Goal: Book appointment/travel/reservation

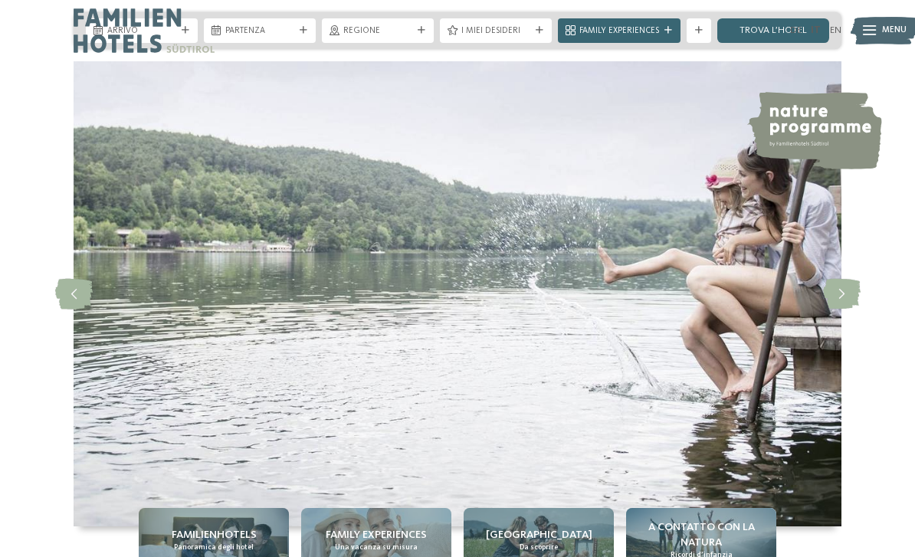
click at [886, 15] on div "Menu" at bounding box center [894, 30] width 25 height 31
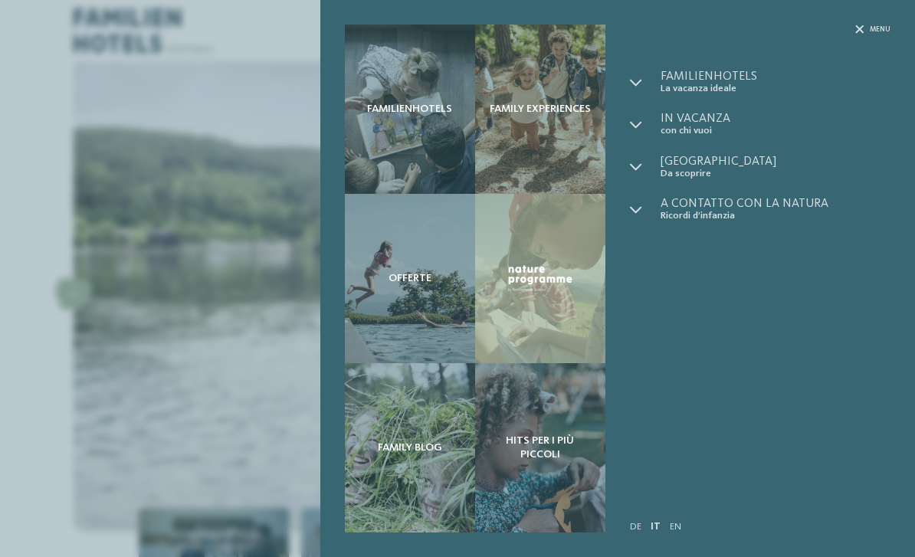
click at [862, 32] on icon at bounding box center [859, 29] width 8 height 8
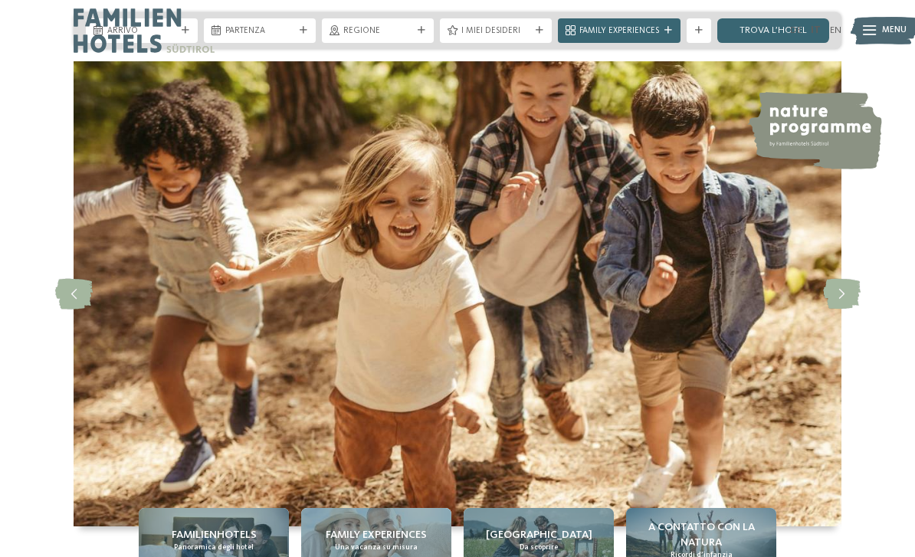
click at [830, 31] on link "EN" at bounding box center [835, 30] width 11 height 10
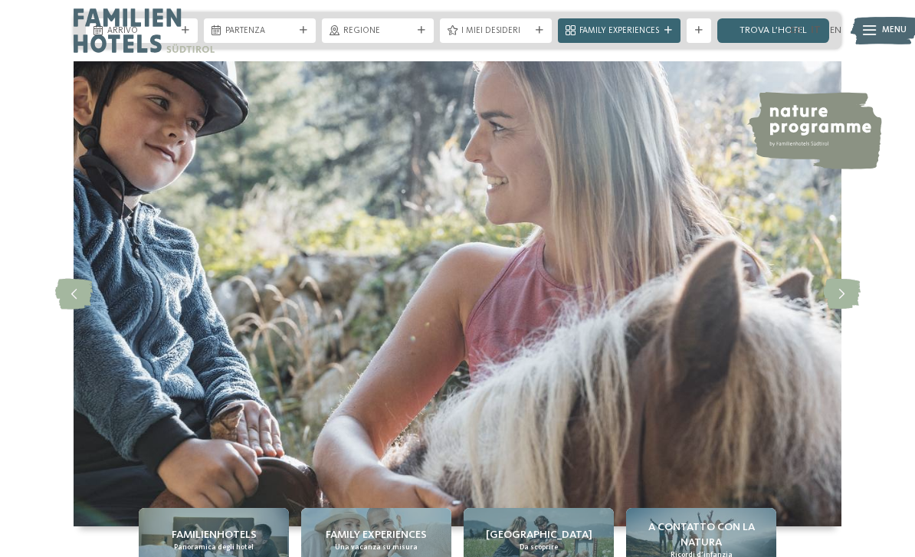
click at [792, 32] on link "DE" at bounding box center [795, 30] width 11 height 10
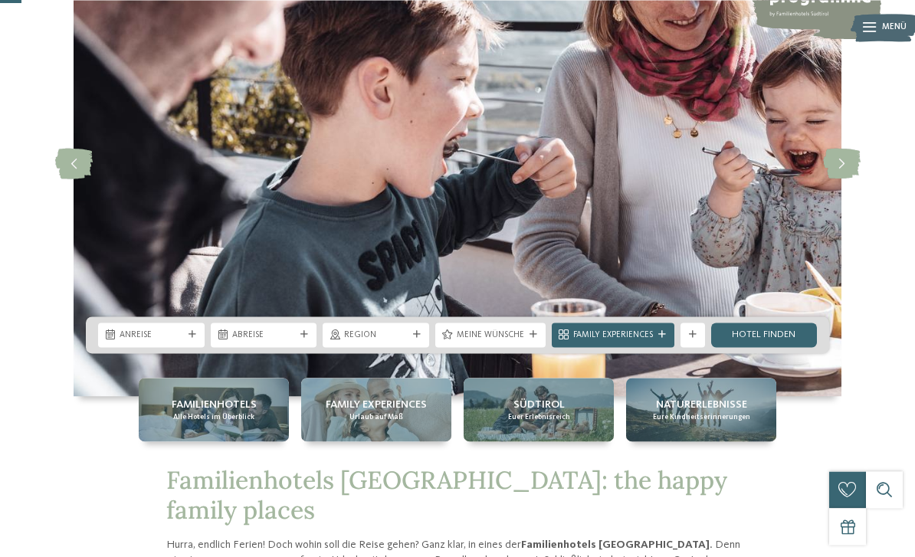
click at [187, 347] on div "Anreise" at bounding box center [151, 335] width 106 height 25
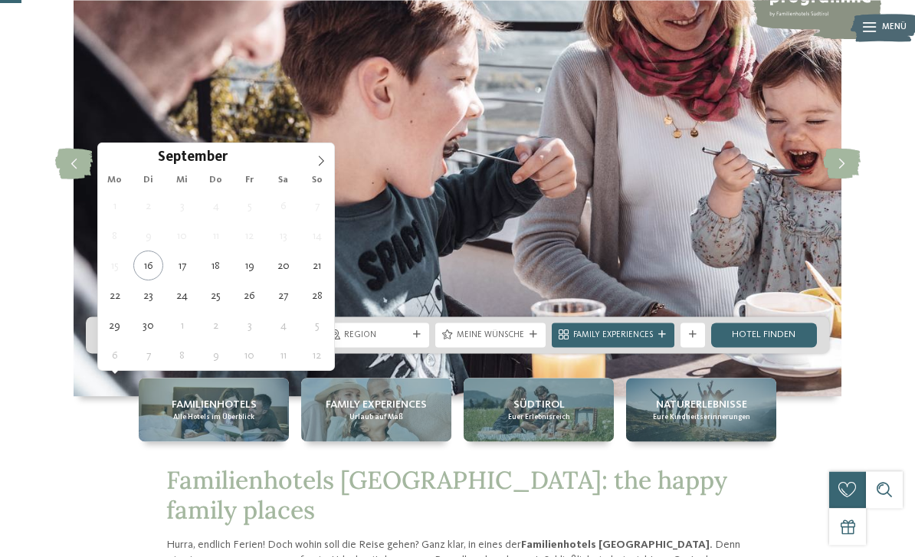
scroll to position [130, 0]
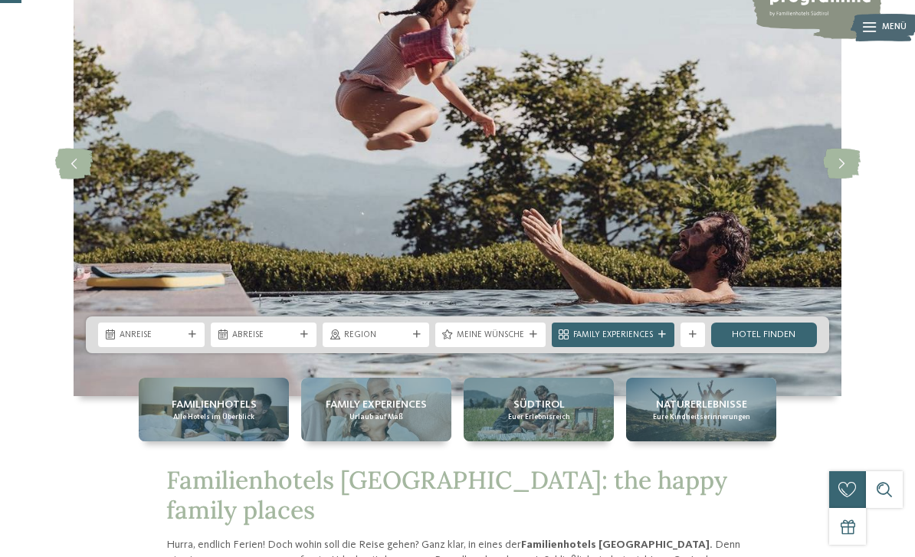
click at [300, 347] on div "Abreise" at bounding box center [264, 335] width 106 height 25
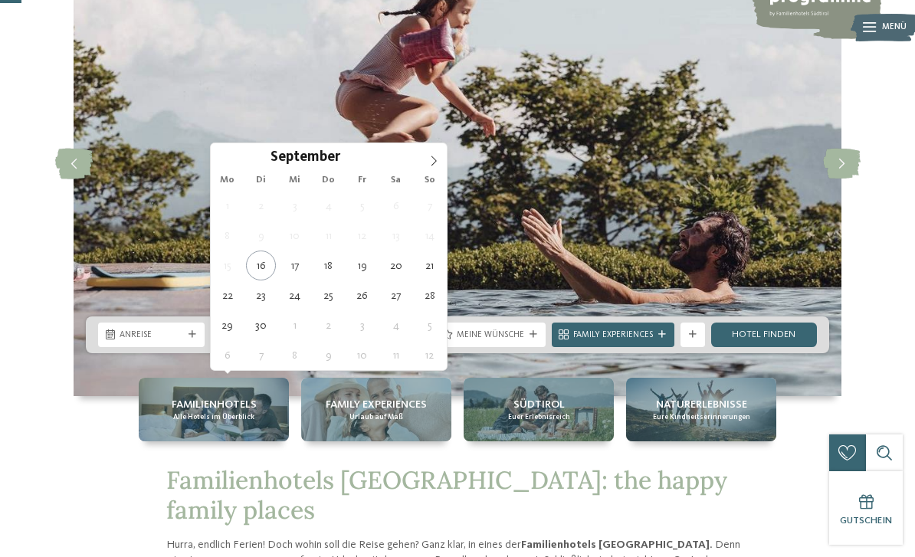
type div "24.09.2025"
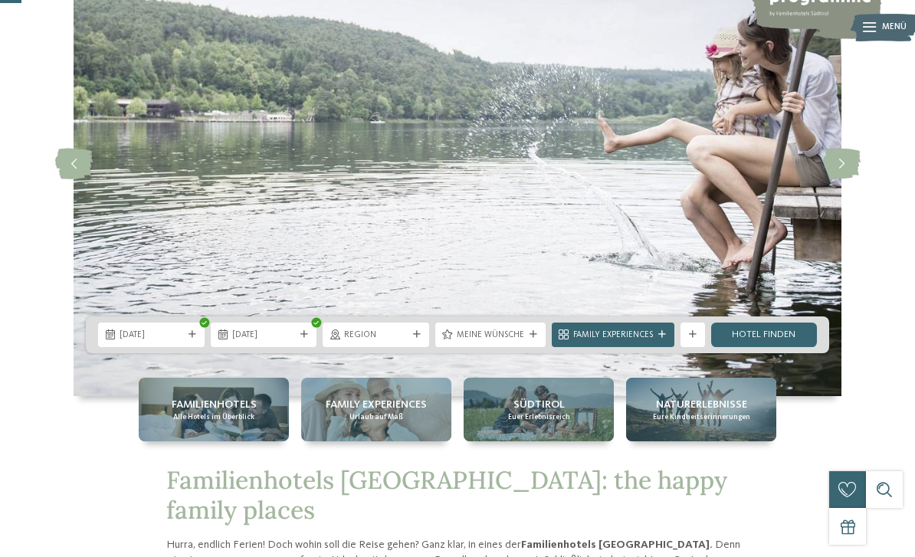
click at [180, 342] on span "23.09.2025" at bounding box center [152, 335] width 64 height 12
click at [188, 339] on icon at bounding box center [192, 335] width 8 height 8
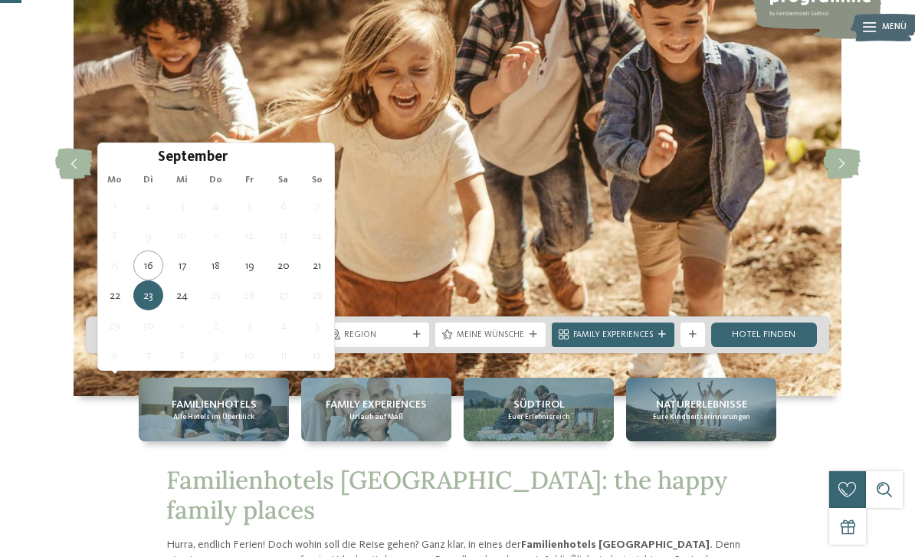
type div "20.09.2025"
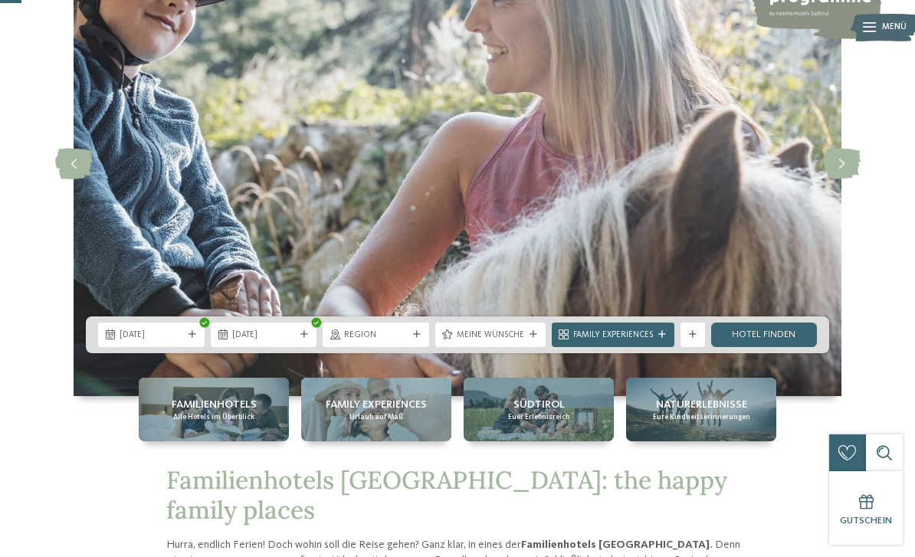
click at [778, 347] on link "Hotel finden" at bounding box center [764, 335] width 106 height 25
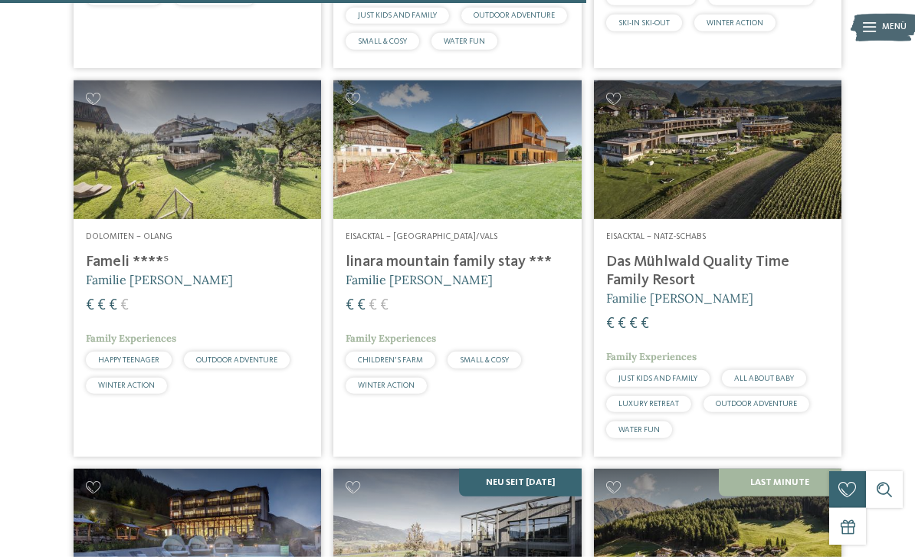
scroll to position [2285, 0]
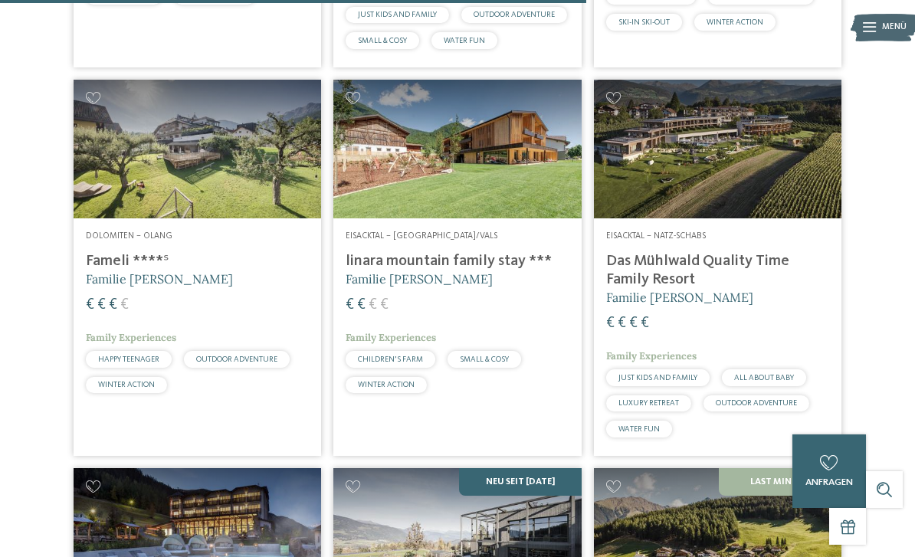
click at [529, 141] on img at bounding box center [456, 149] width 247 height 139
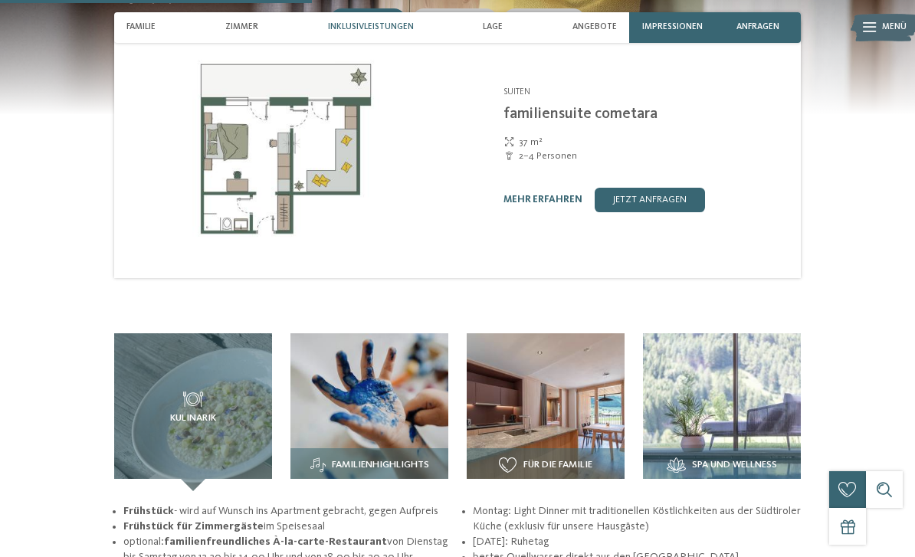
scroll to position [1357, 0]
click at [413, 376] on img at bounding box center [369, 412] width 158 height 158
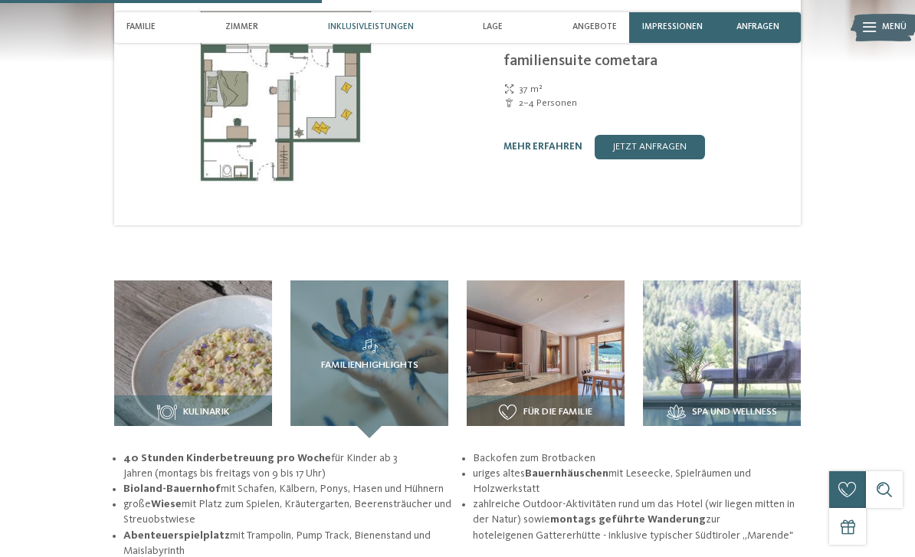
scroll to position [1410, 0]
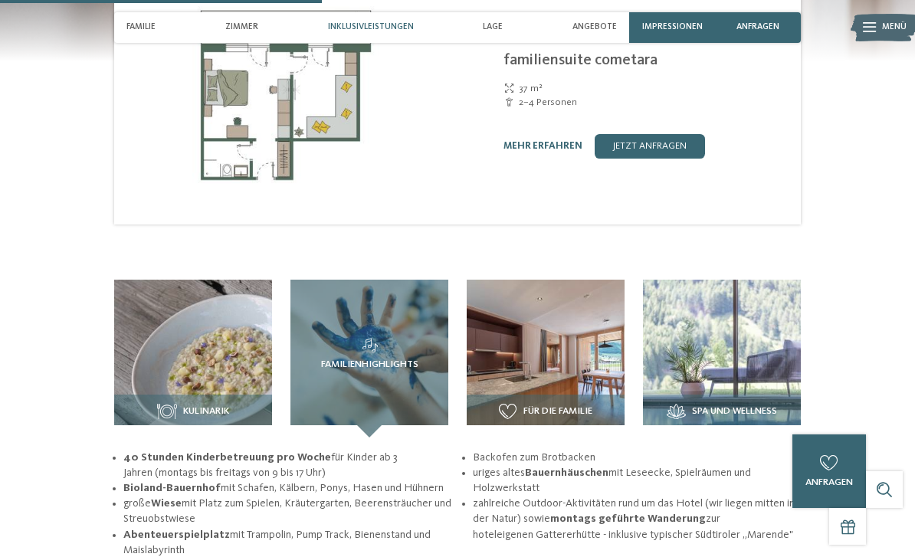
click at [742, 319] on img at bounding box center [722, 359] width 158 height 158
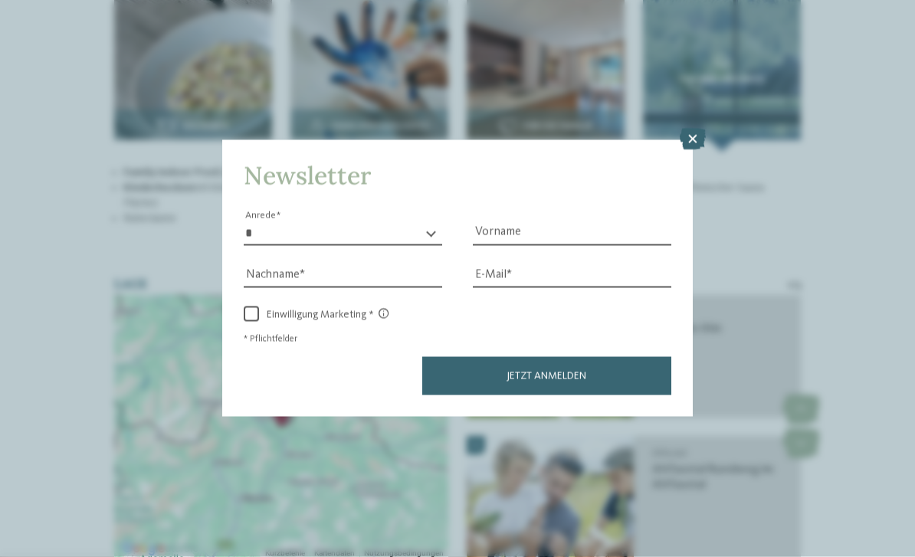
scroll to position [1698, 0]
click at [682, 129] on icon at bounding box center [693, 139] width 26 height 21
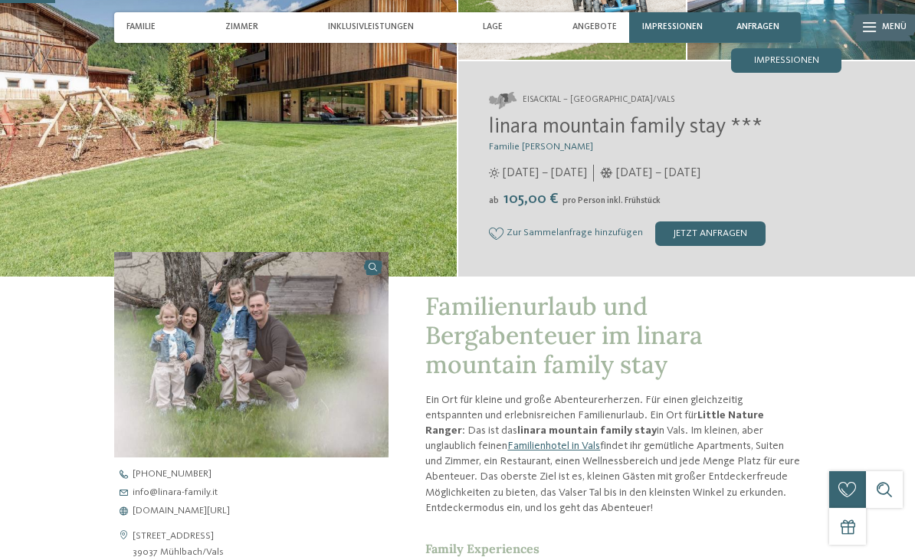
scroll to position [0, 0]
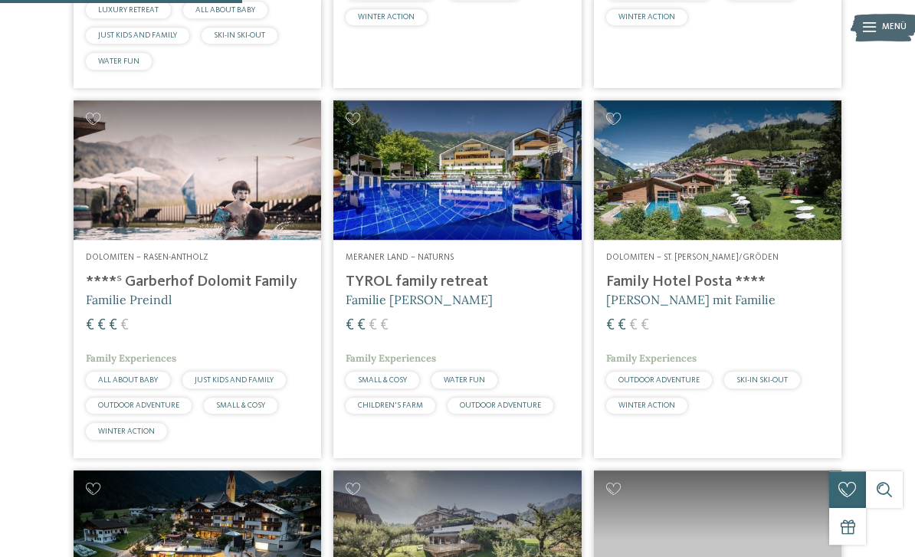
scroll to position [1024, 0]
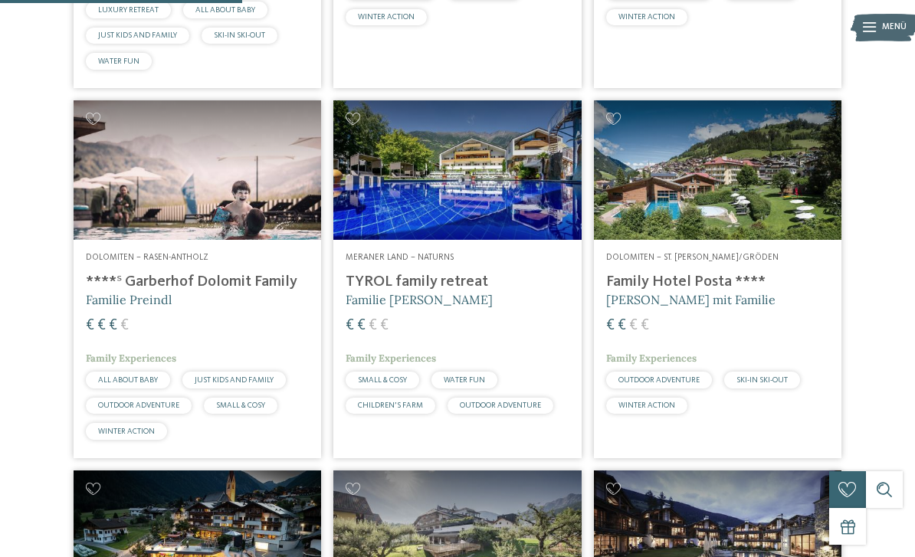
click at [184, 236] on img at bounding box center [197, 169] width 247 height 139
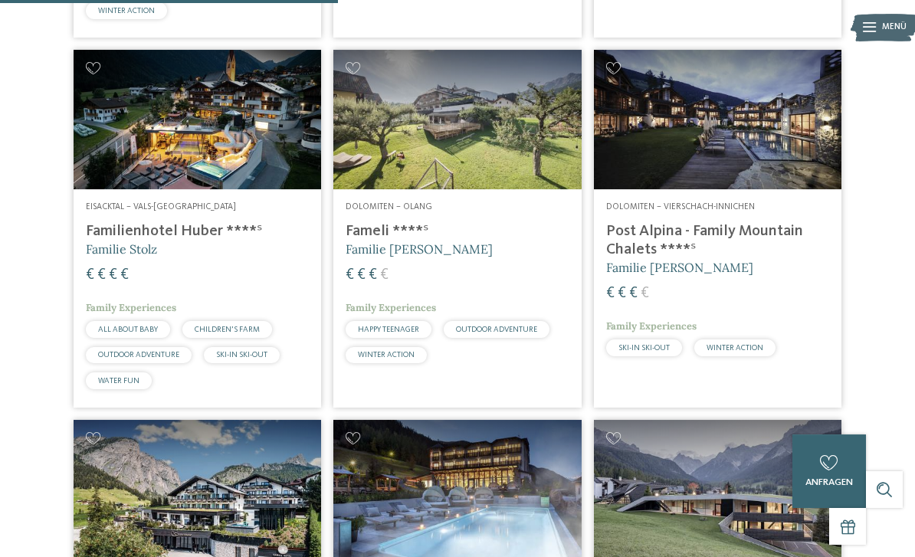
scroll to position [1444, 0]
click at [778, 294] on div "Dolomiten – Vierschach-Innichen Post Alpina - Family Mountain Chalets ****ˢ Fam…" at bounding box center [717, 281] width 247 height 185
click at [775, 252] on h4 "Post Alpina - Family Mountain Chalets ****ˢ" at bounding box center [717, 240] width 223 height 37
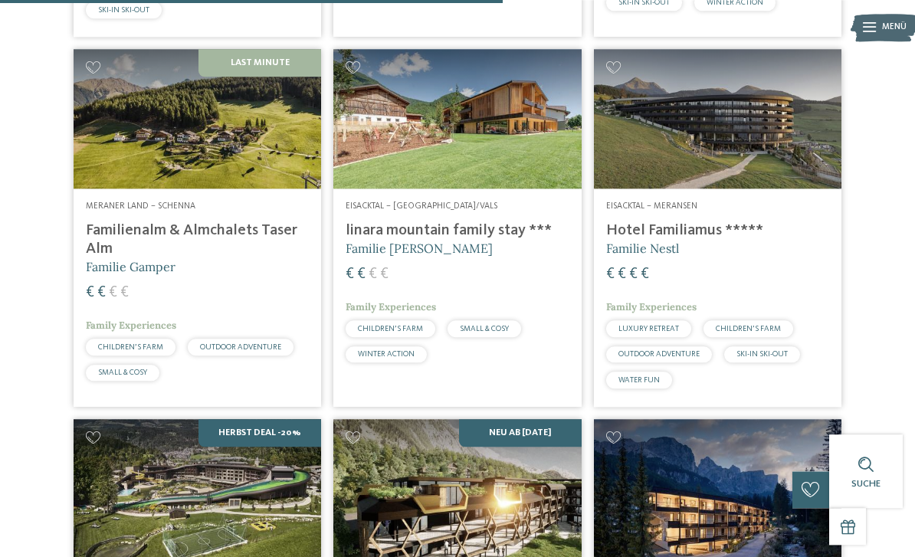
scroll to position [2154, 0]
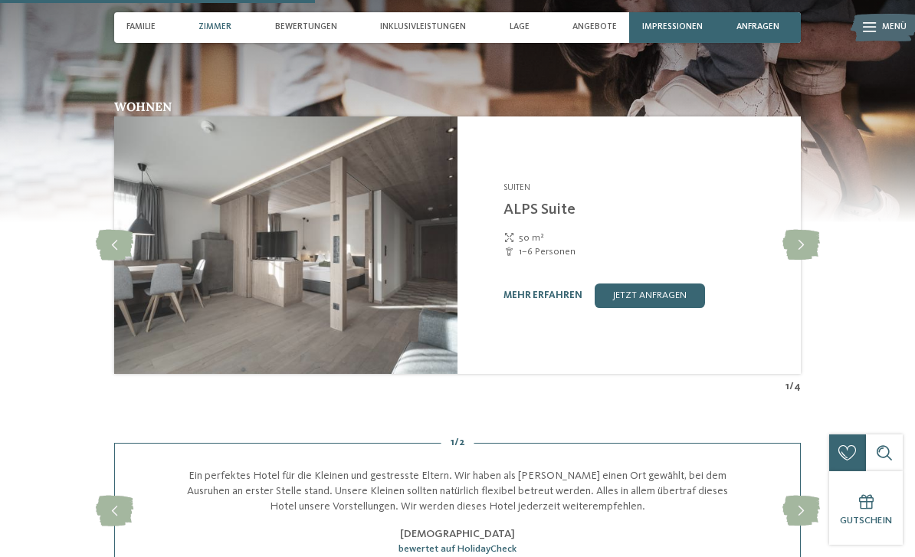
scroll to position [1720, 0]
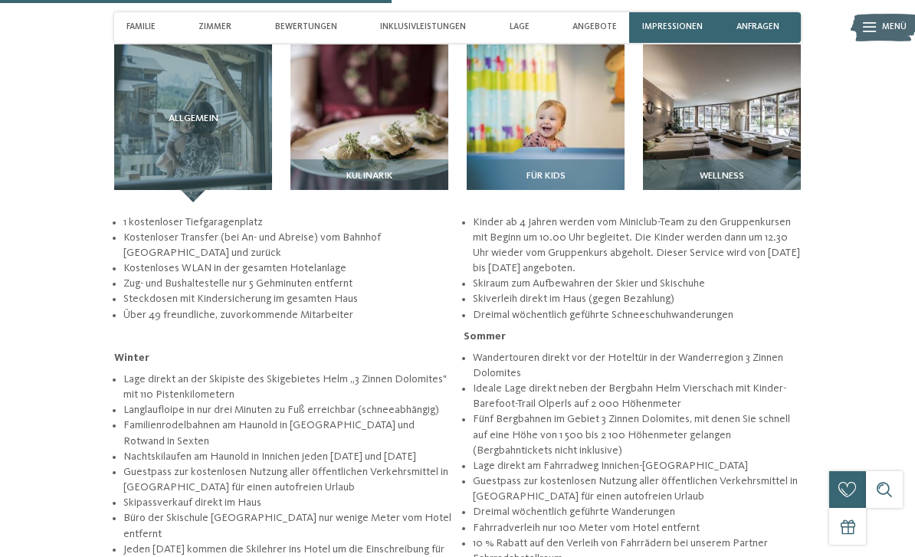
scroll to position [1807, 0]
